Goal: Navigation & Orientation: Find specific page/section

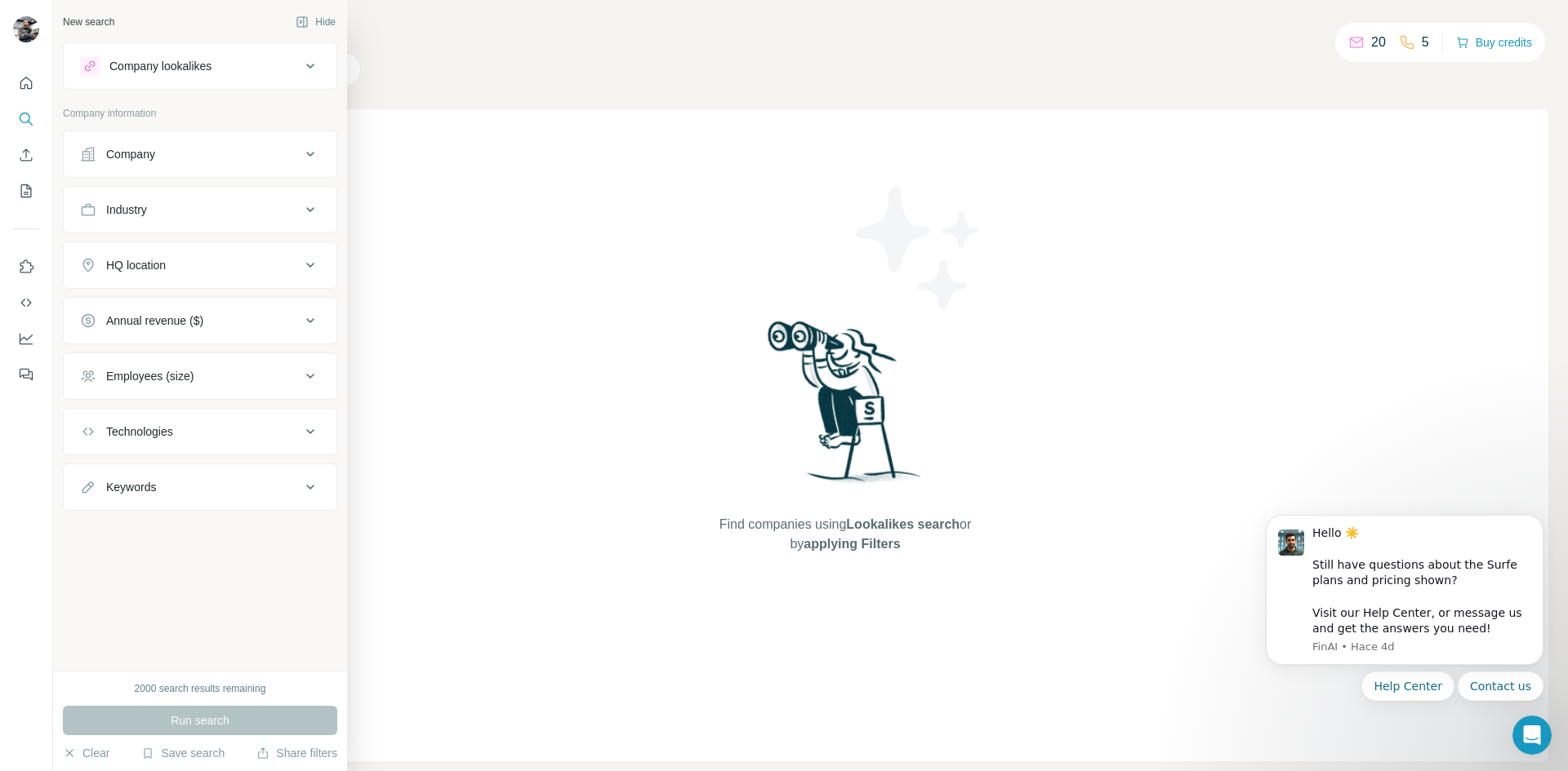
click at [312, 154] on icon at bounding box center [310, 155] width 8 height 5
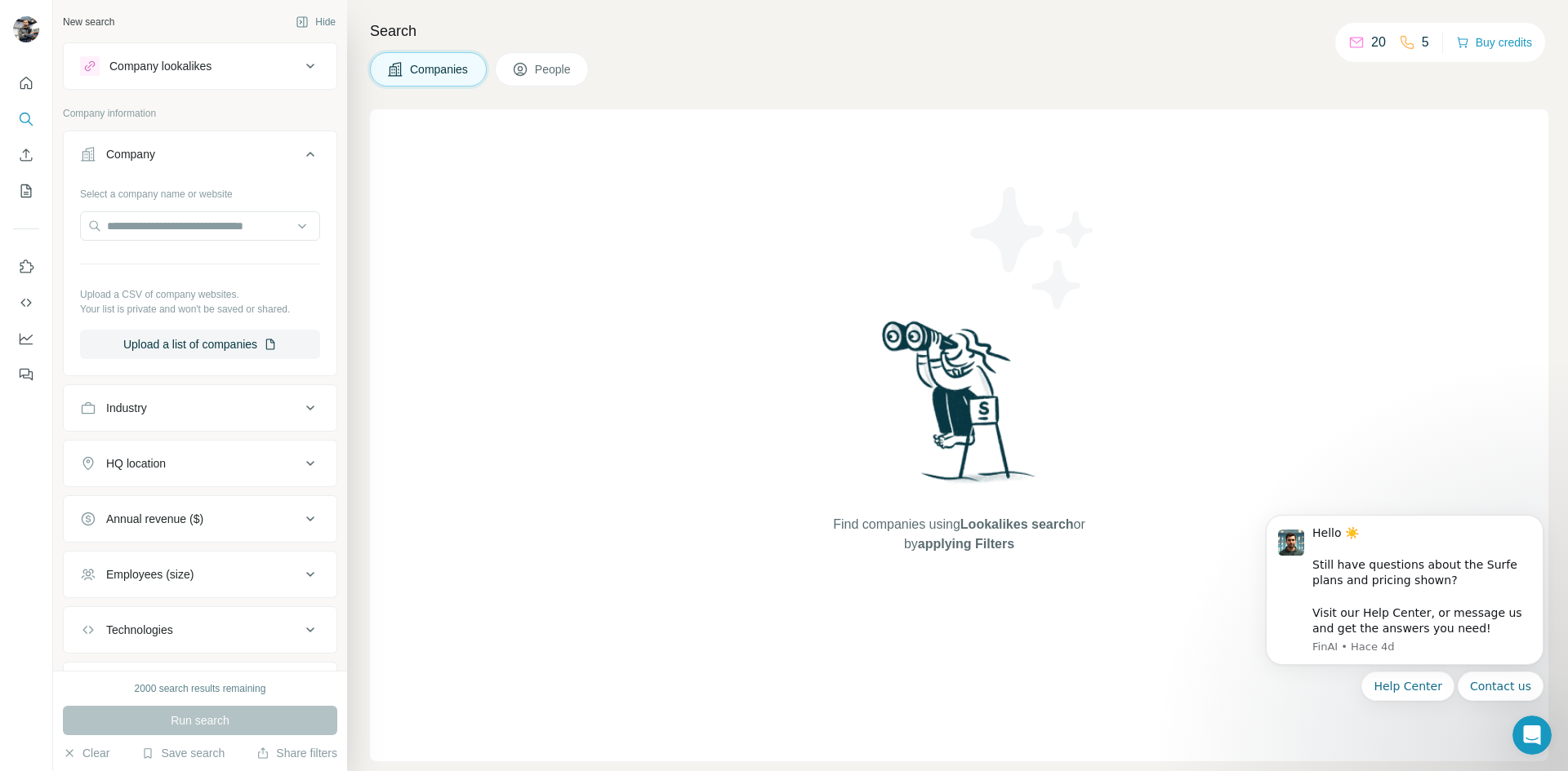
click at [698, 25] on h4 "Search" at bounding box center [959, 31] width 1178 height 23
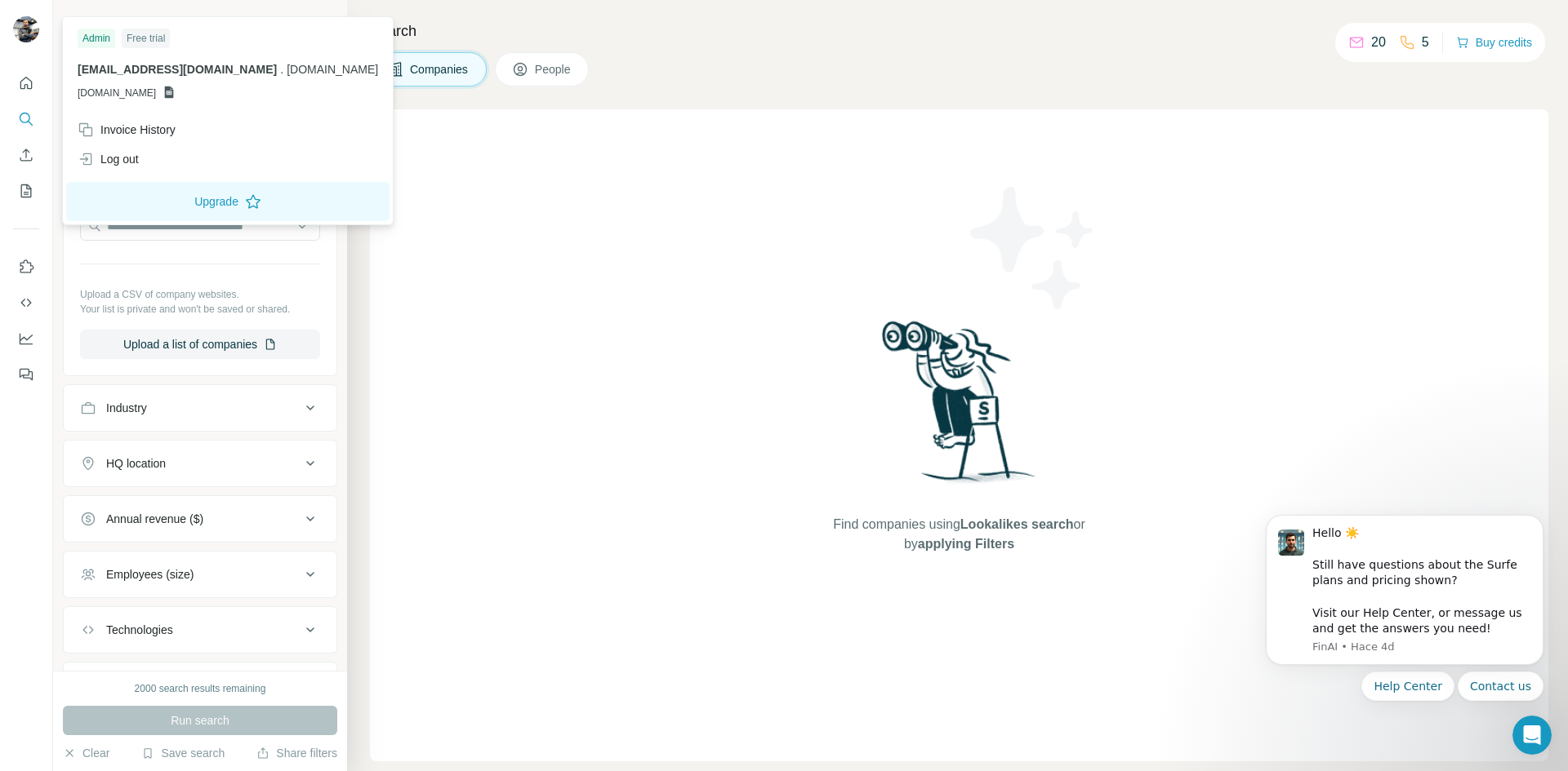
click at [16, 30] on img at bounding box center [26, 30] width 26 height 26
click at [31, 25] on img at bounding box center [26, 30] width 26 height 26
click at [886, 10] on div "Search Companies People Find companies using Lookalikes search or by applying F…" at bounding box center [957, 386] width 1221 height 771
click at [30, 32] on img at bounding box center [26, 30] width 26 height 26
click at [146, 35] on div "Free trial" at bounding box center [146, 39] width 49 height 20
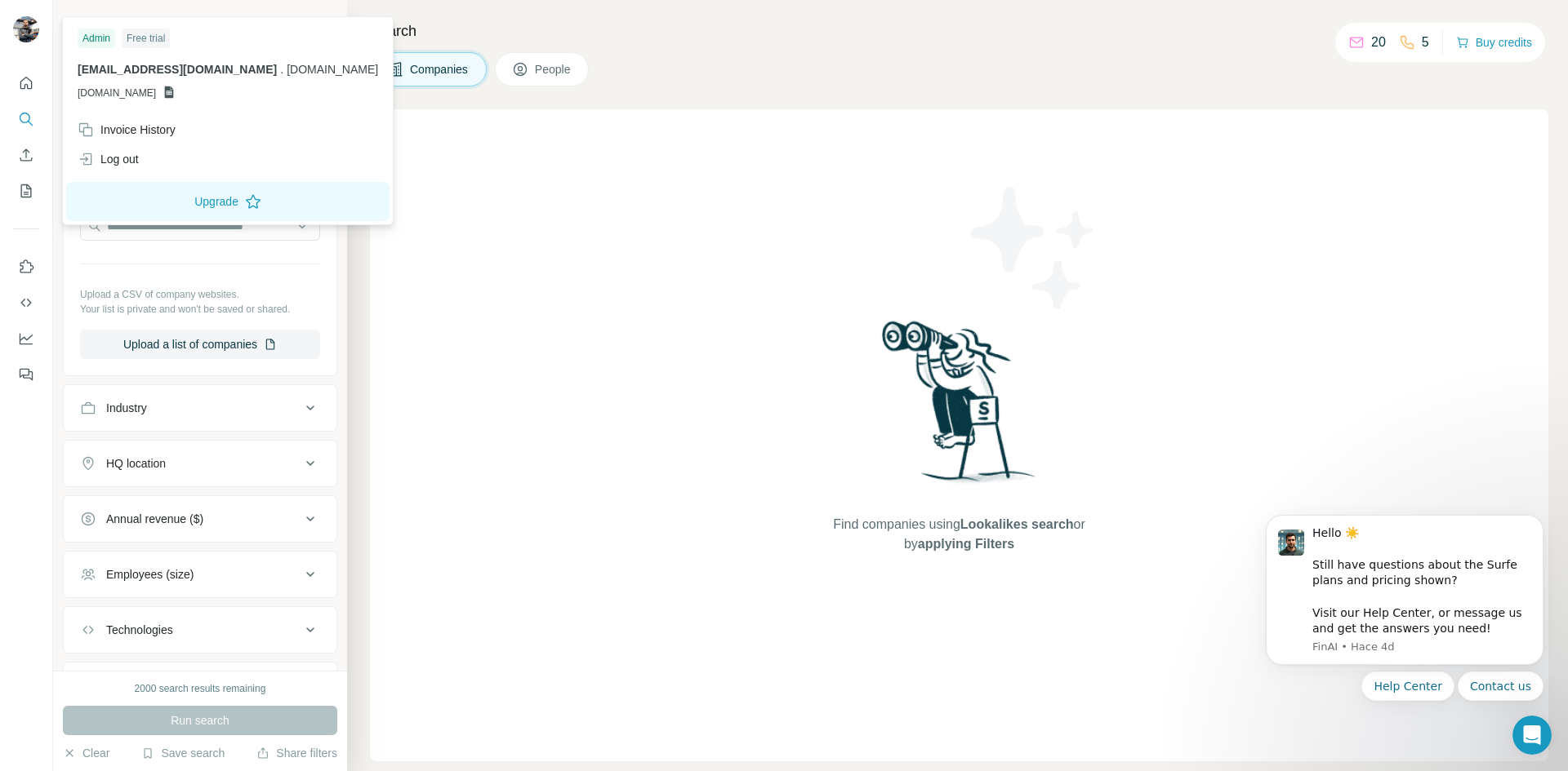
click at [90, 33] on div "Admin" at bounding box center [96, 39] width 38 height 20
click at [155, 33] on div "Free trial" at bounding box center [146, 39] width 49 height 20
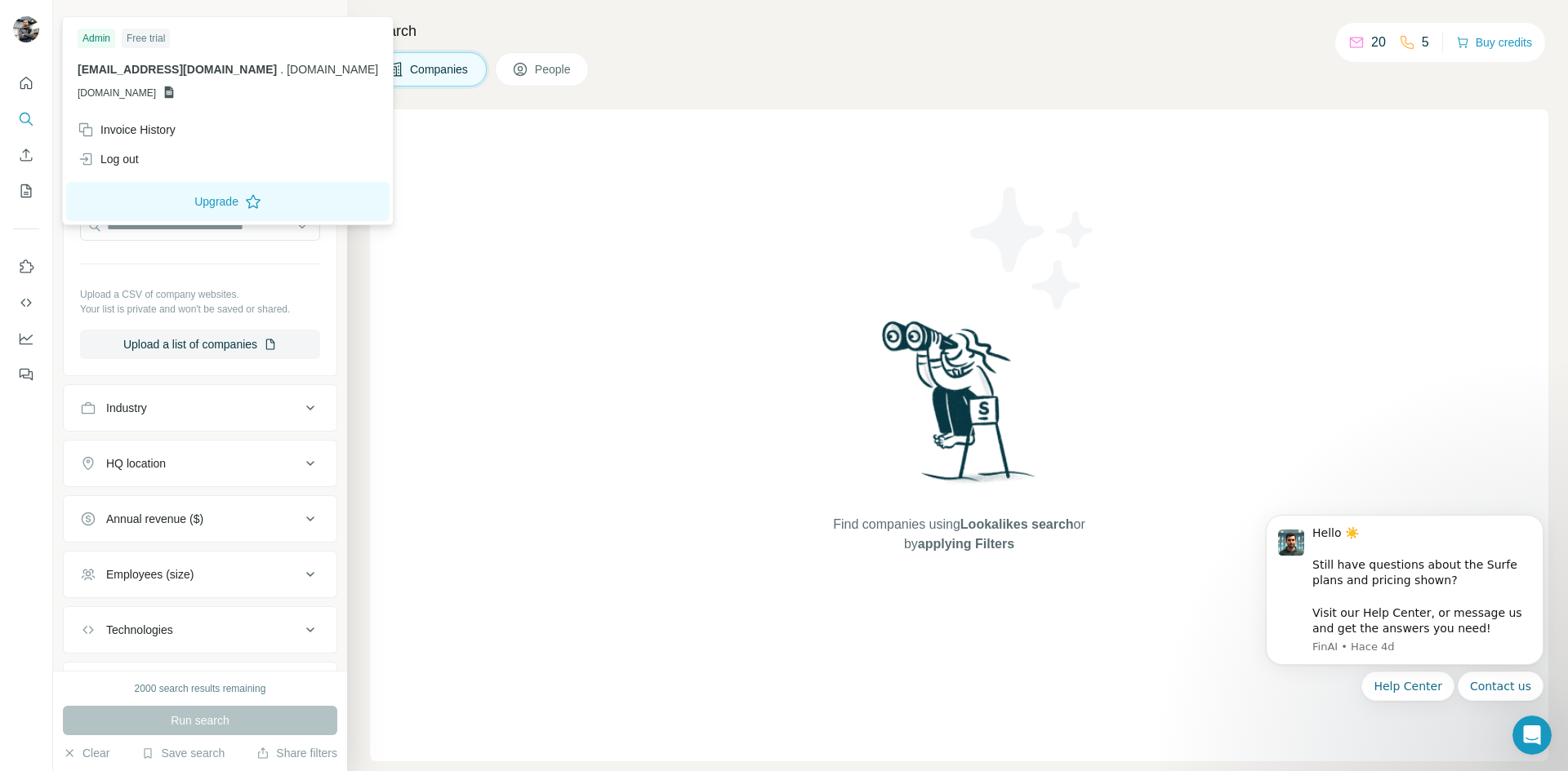
click at [459, 230] on div "Find companies using Lookalikes search or by applying Filters" at bounding box center [959, 435] width 1178 height 652
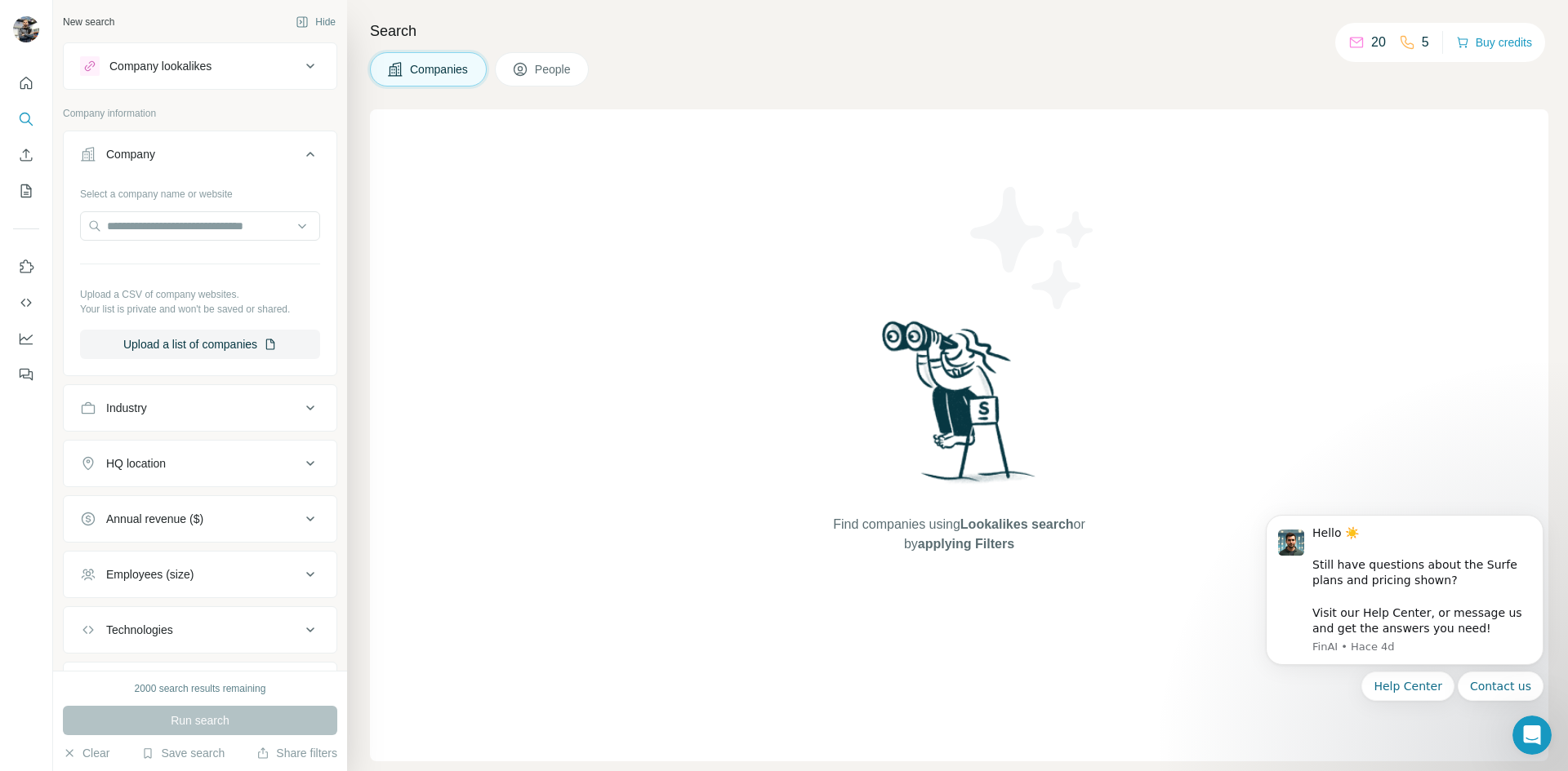
click at [87, 20] on div "New search" at bounding box center [88, 22] width 52 height 15
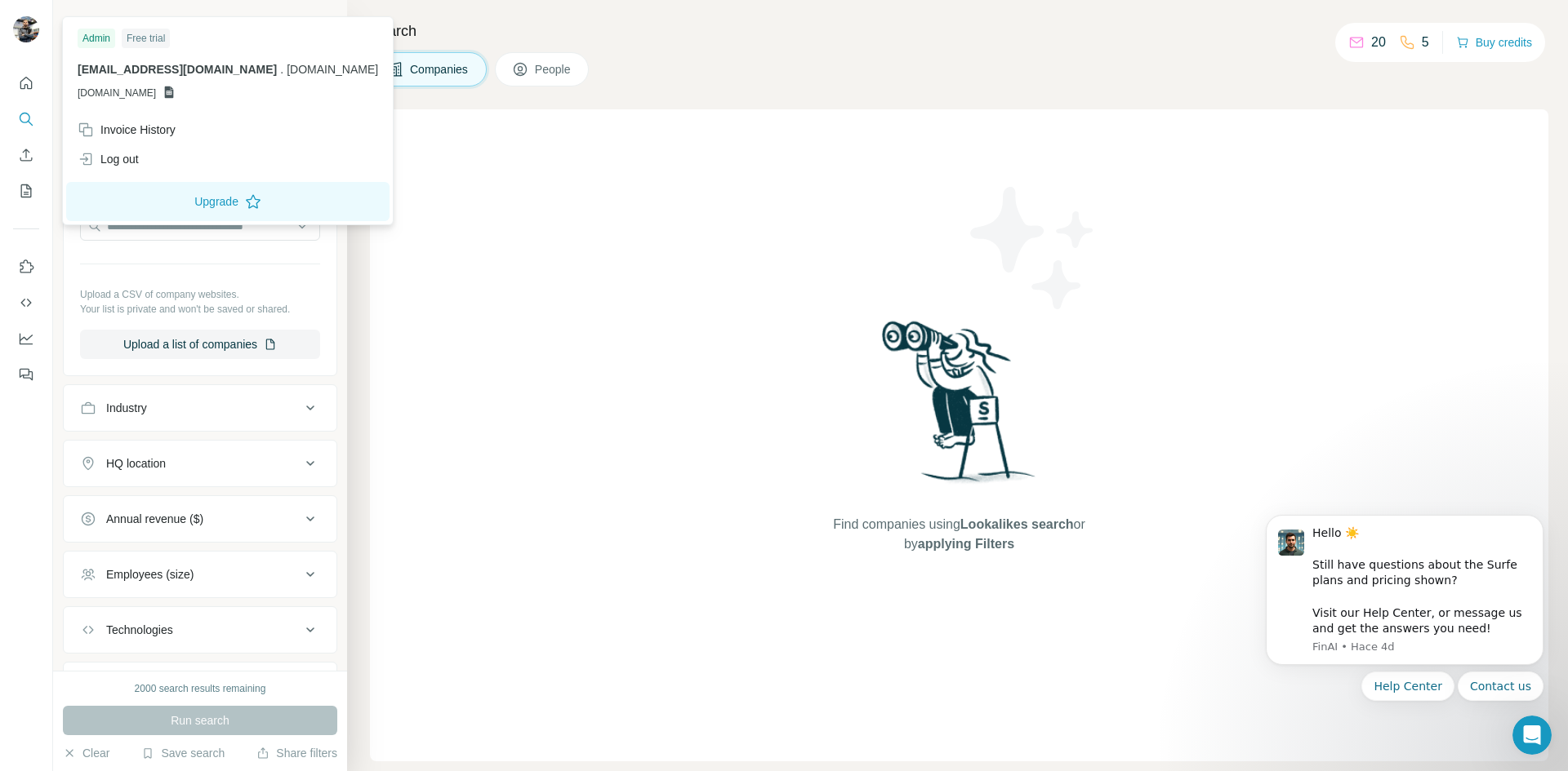
click at [21, 31] on img at bounding box center [26, 30] width 26 height 26
click at [149, 122] on div "Invoice History" at bounding box center [126, 130] width 98 height 16
click at [420, 664] on div "Find companies using Lookalikes search or by applying Filters" at bounding box center [959, 435] width 1178 height 652
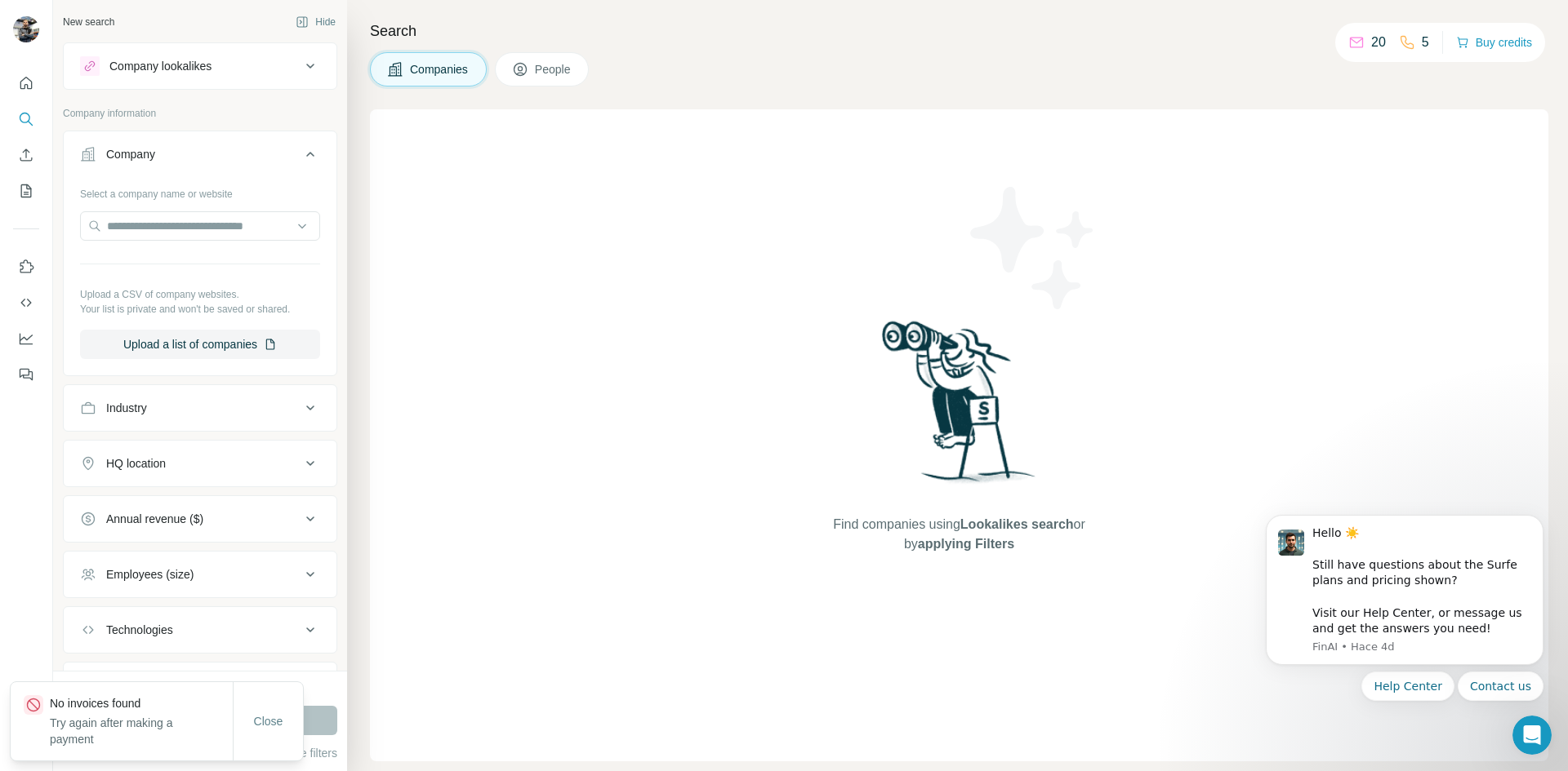
click at [196, 158] on div "Company" at bounding box center [190, 155] width 220 height 16
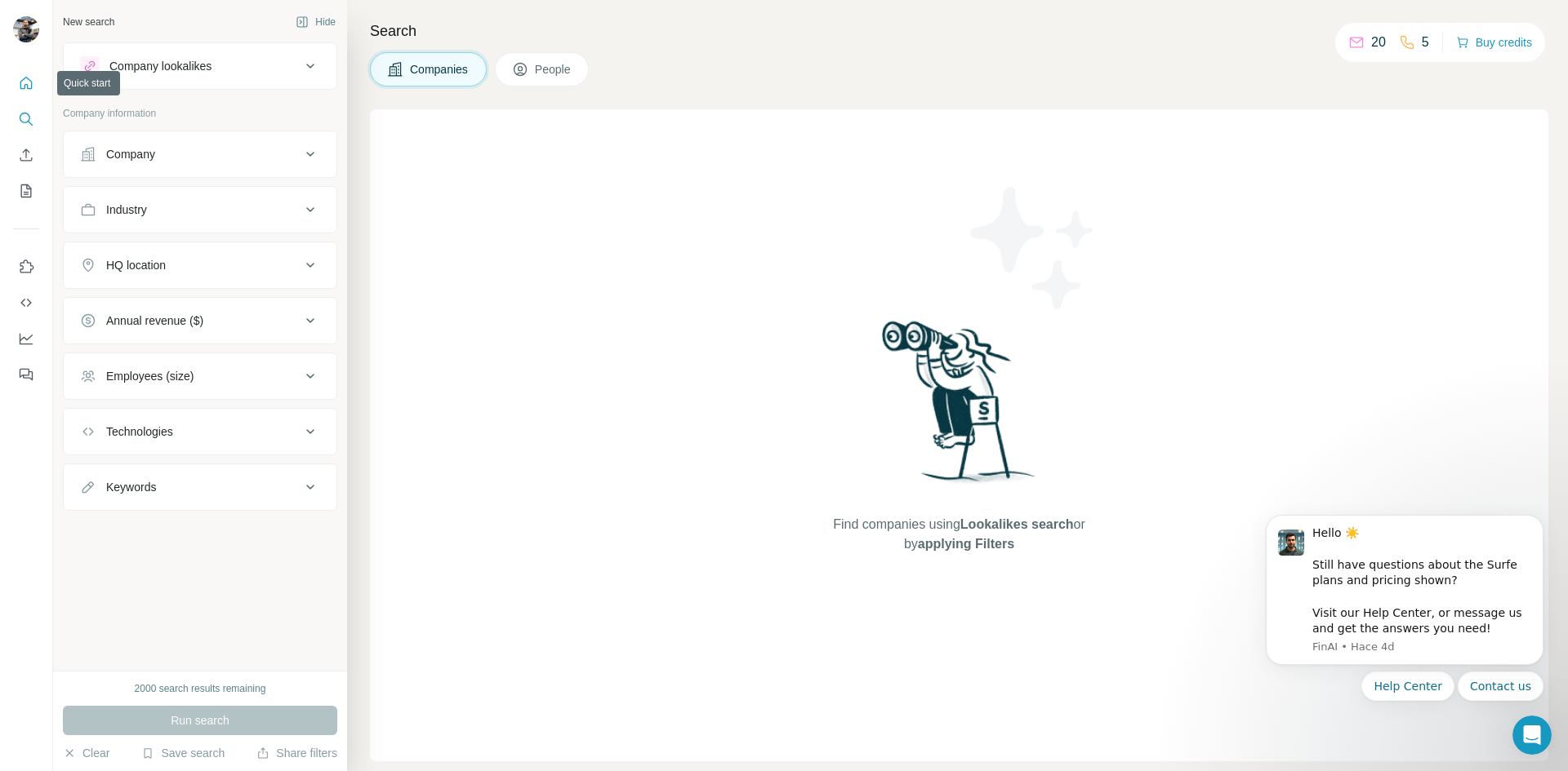
click at [30, 76] on icon "Quick start" at bounding box center [26, 83] width 16 height 16
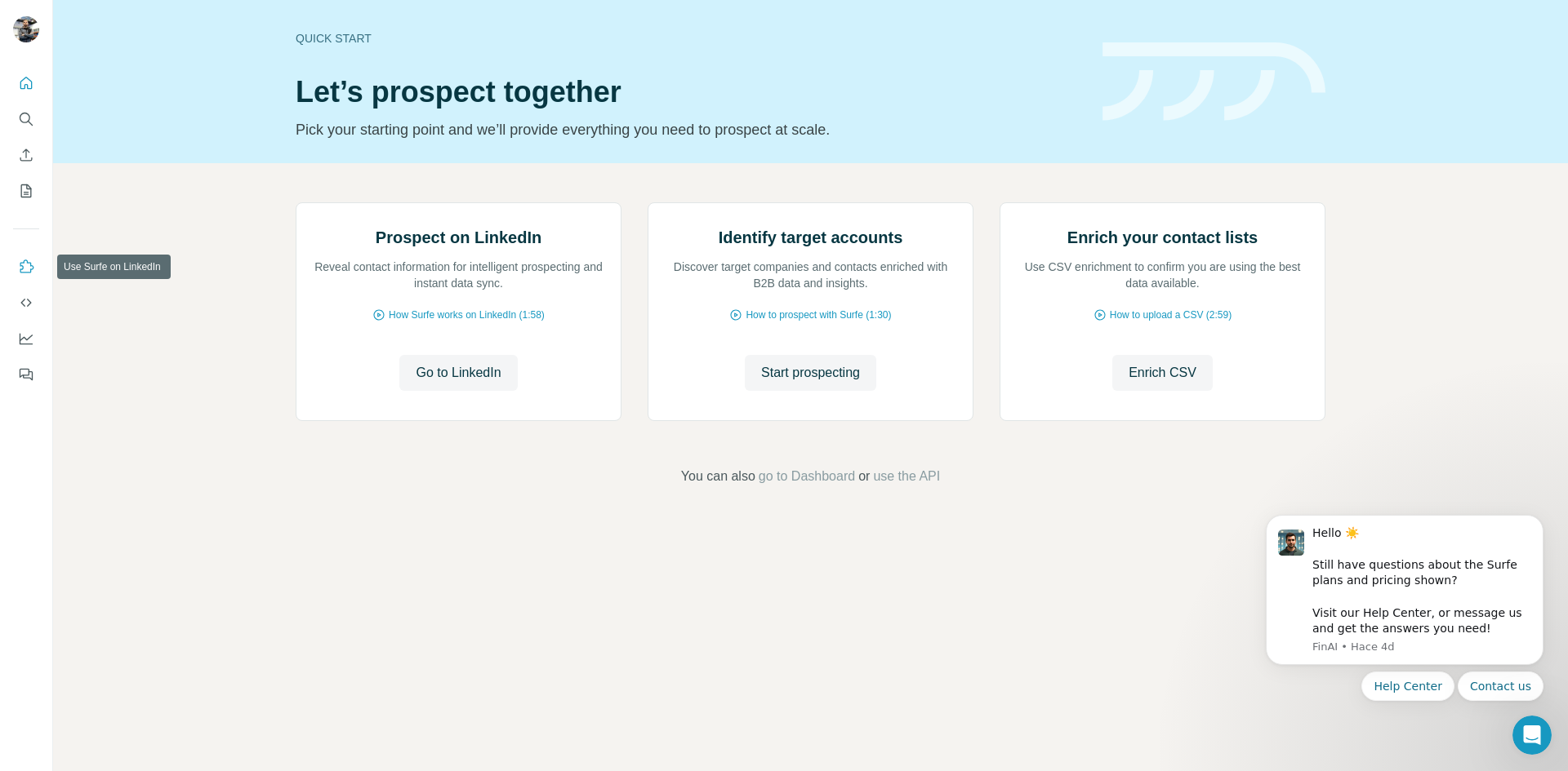
click at [30, 259] on icon "Use Surfe on LinkedIn" at bounding box center [26, 267] width 16 height 16
click at [1534, 524] on icon "Dismiss notification" at bounding box center [1538, 519] width 9 height 9
